Goal: Task Accomplishment & Management: Manage account settings

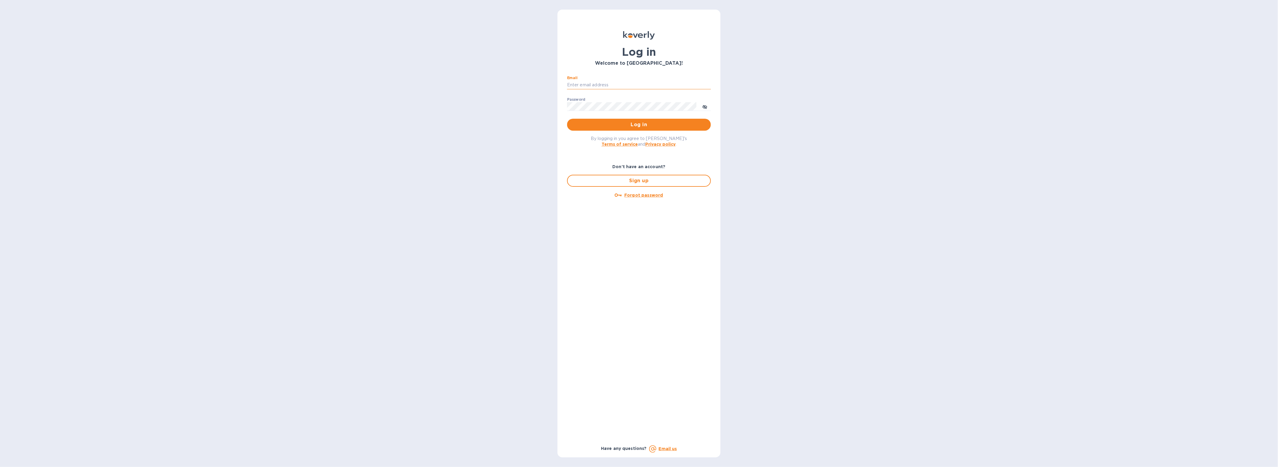
click at [671, 81] on input "Email" at bounding box center [639, 85] width 144 height 9
type input "[EMAIL_ADDRESS][DOMAIN_NAME]"
click at [567, 119] on button "Log in" at bounding box center [639, 125] width 144 height 12
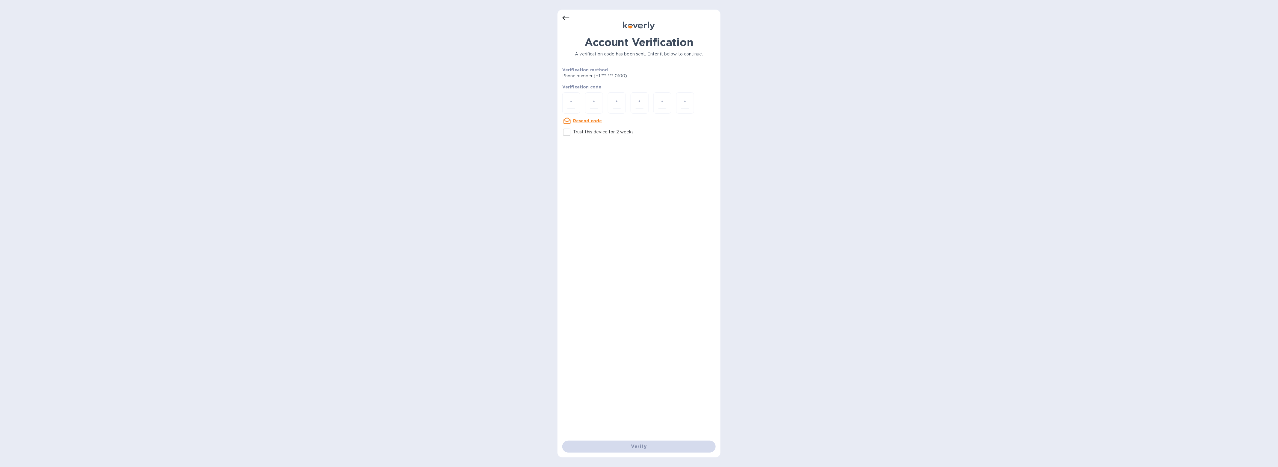
click at [580, 104] on div at bounding box center [638, 103] width 153 height 22
click at [574, 107] on input "number" at bounding box center [571, 102] width 8 height 11
type input "2"
type input "6"
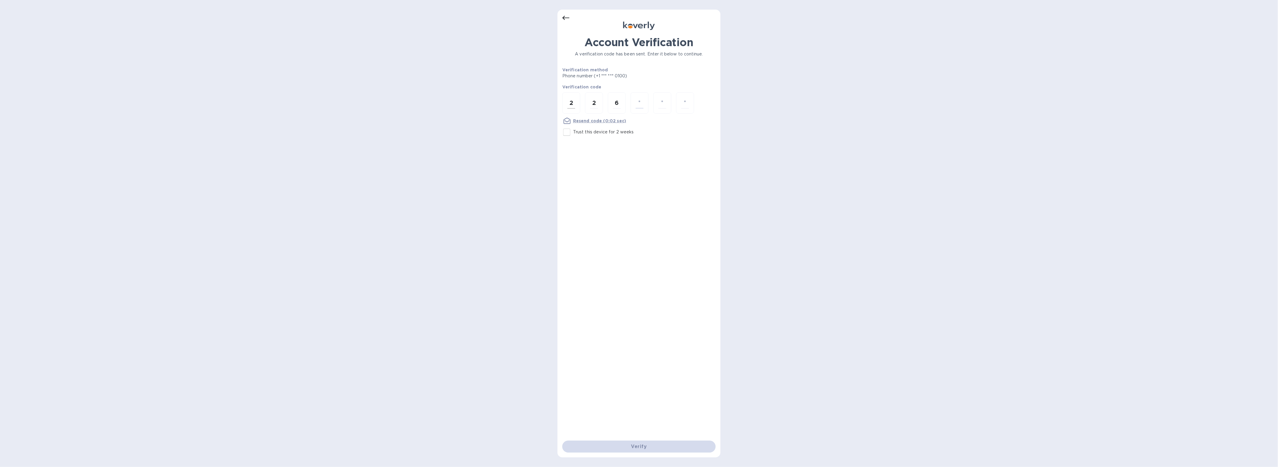
type input "9"
type input "4"
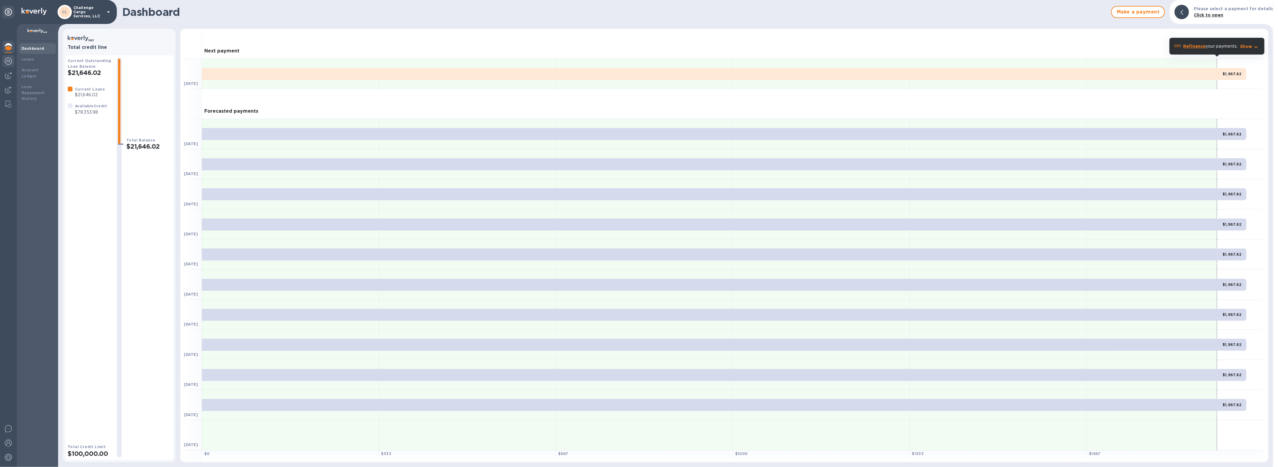
click at [12, 65] on div at bounding box center [8, 61] width 12 height 13
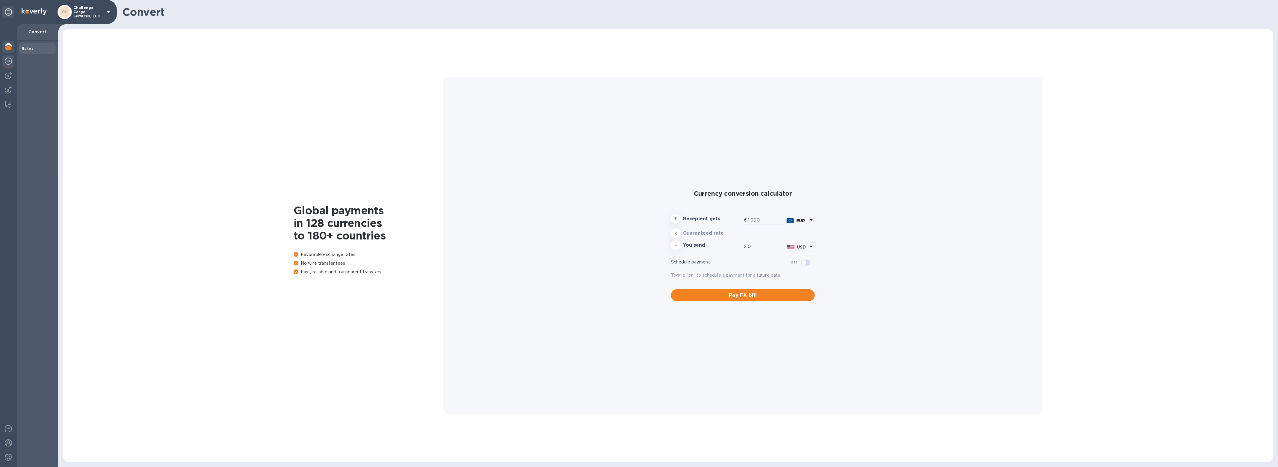
type input "1,171.64"
click at [4, 52] on div at bounding box center [8, 47] width 12 height 13
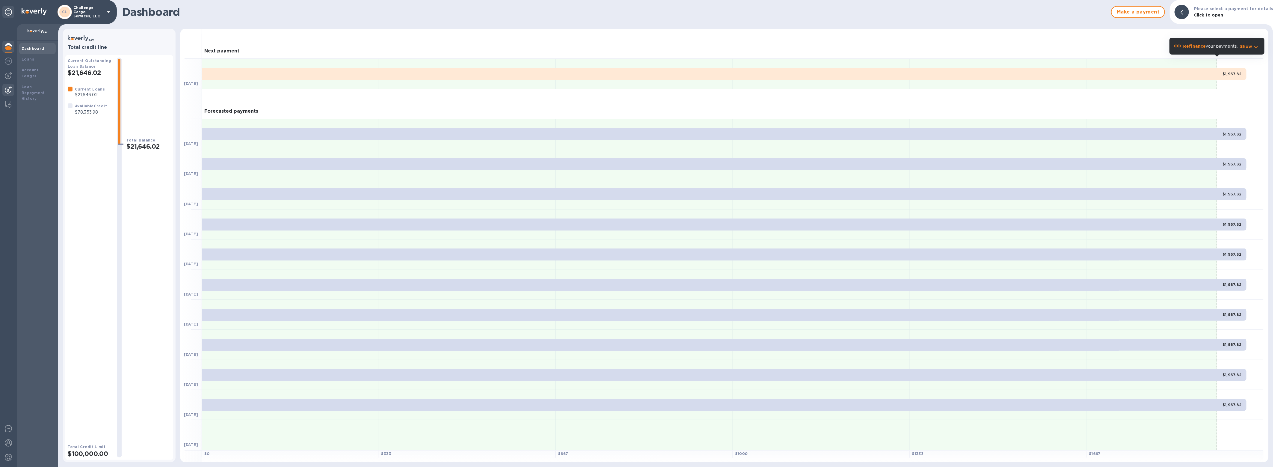
click at [10, 87] on img at bounding box center [8, 89] width 7 height 7
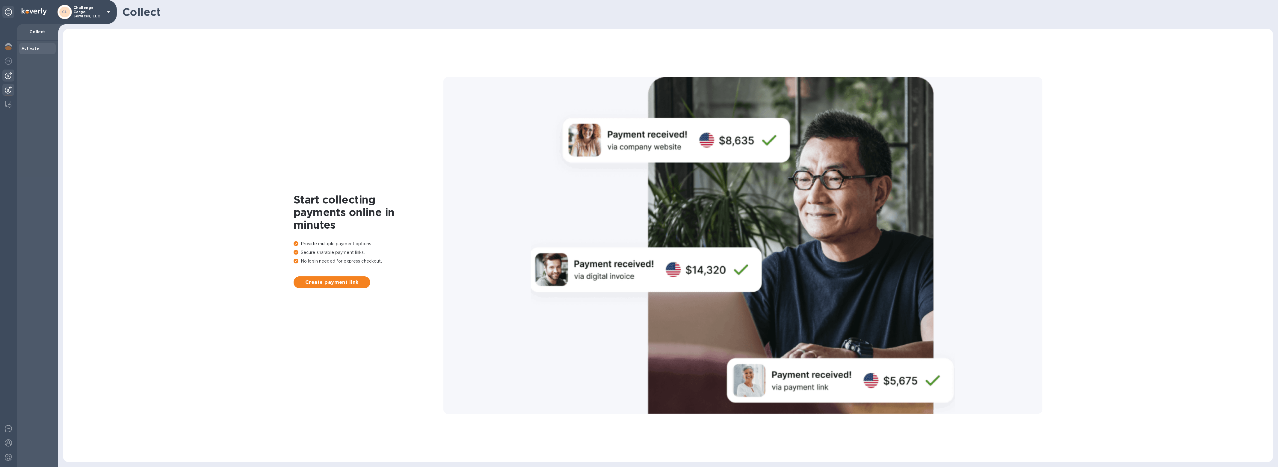
click at [13, 74] on div at bounding box center [8, 76] width 12 height 12
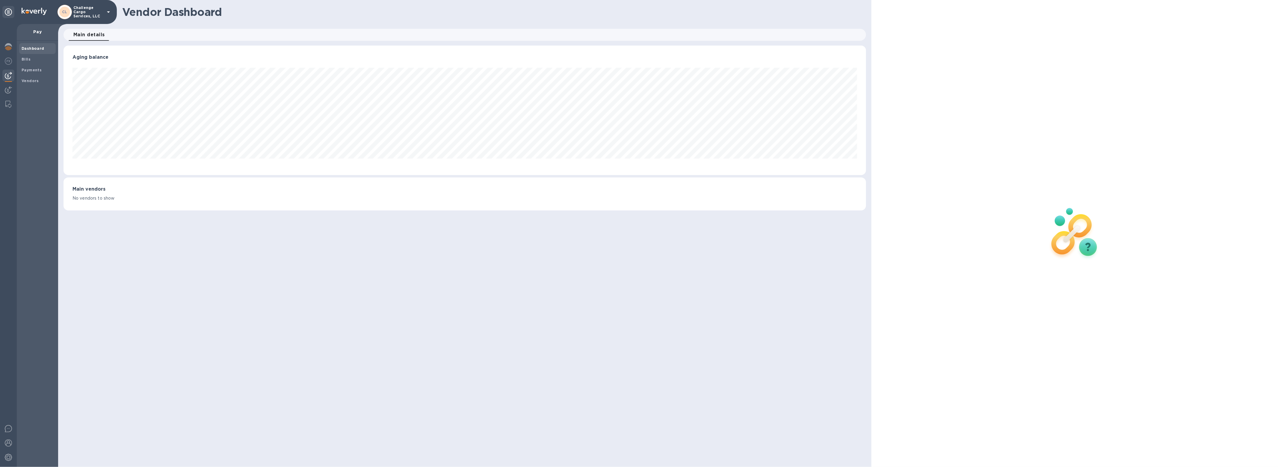
scroll to position [129, 802]
click at [9, 65] on div at bounding box center [8, 61] width 12 height 13
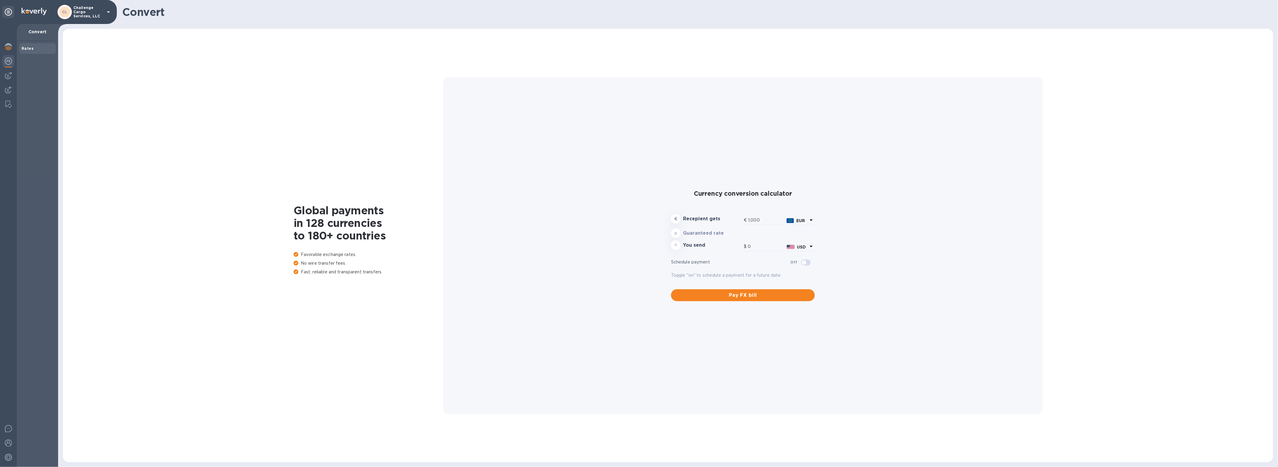
type input "1,171.64"
click at [4, 105] on div at bounding box center [8, 104] width 11 height 12
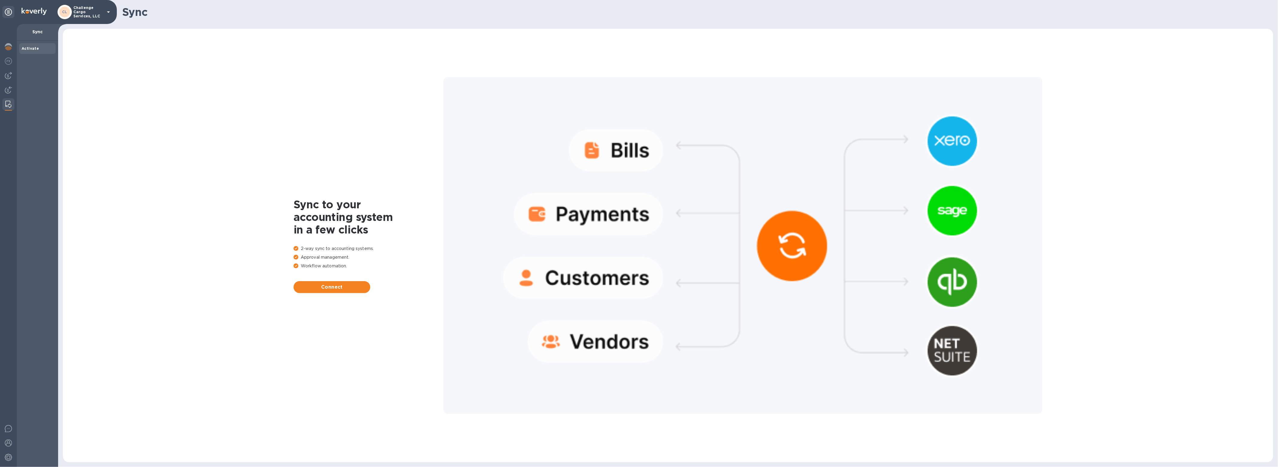
click at [85, 12] on p "Challenge Cargo Services, LLC" at bounding box center [88, 12] width 30 height 13
